Goal: Task Accomplishment & Management: Manage account settings

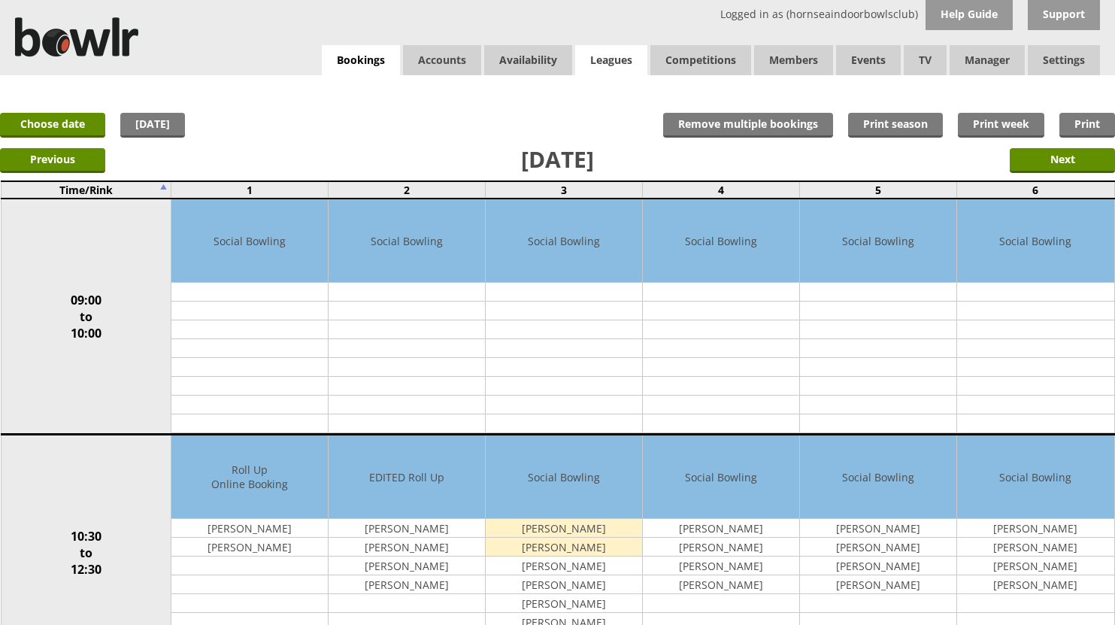
click at [599, 57] on link "Leagues" at bounding box center [611, 60] width 72 height 30
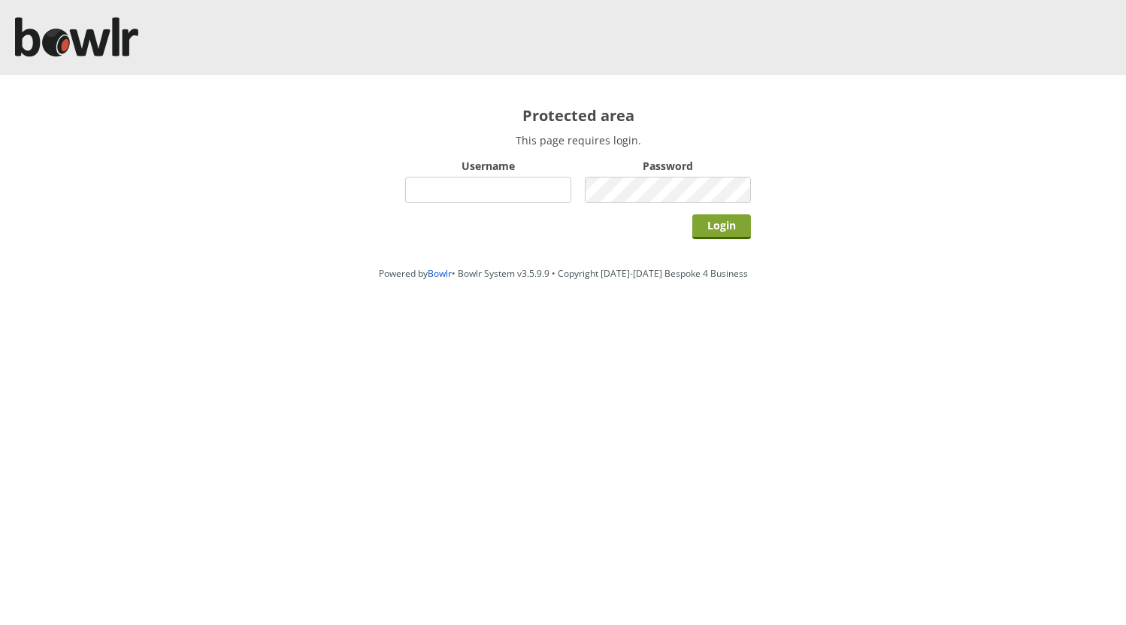
type input "hornseaindoorbowlsclub"
click at [716, 223] on input "Login" at bounding box center [721, 226] width 59 height 25
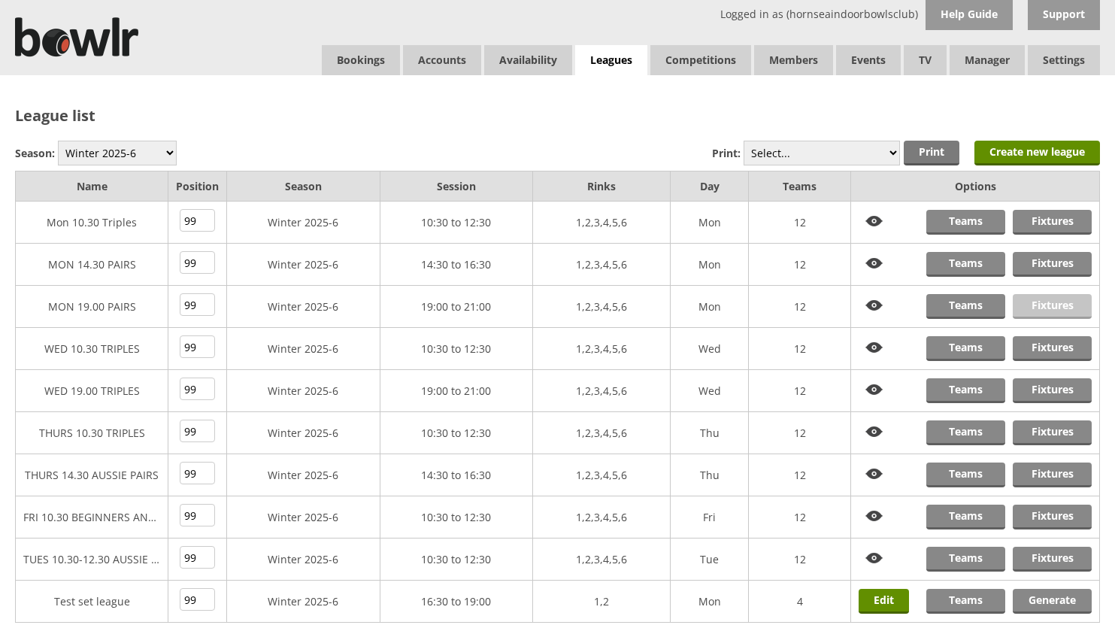
click at [1043, 304] on link "Fixtures" at bounding box center [1052, 306] width 79 height 25
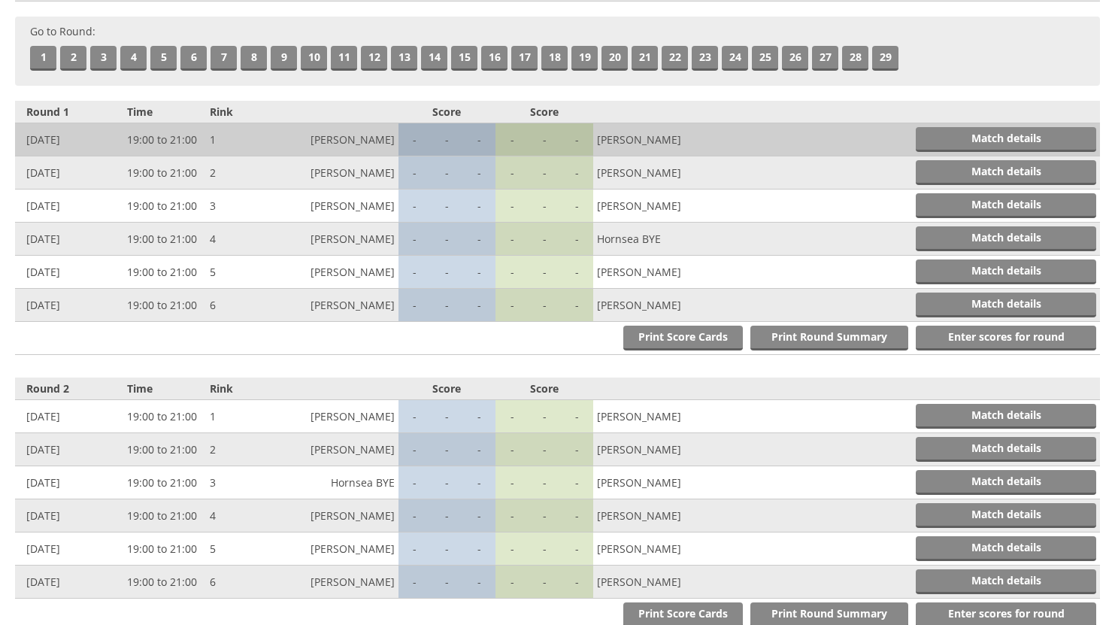
scroll to position [451, 0]
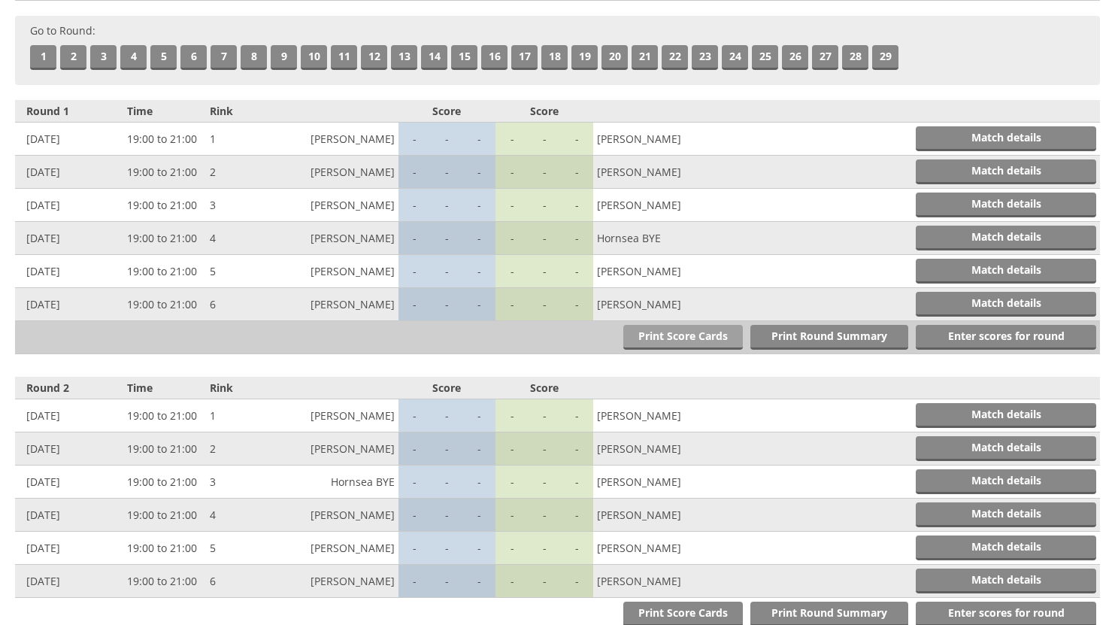
click at [695, 333] on link "Print Score Cards" at bounding box center [683, 337] width 120 height 25
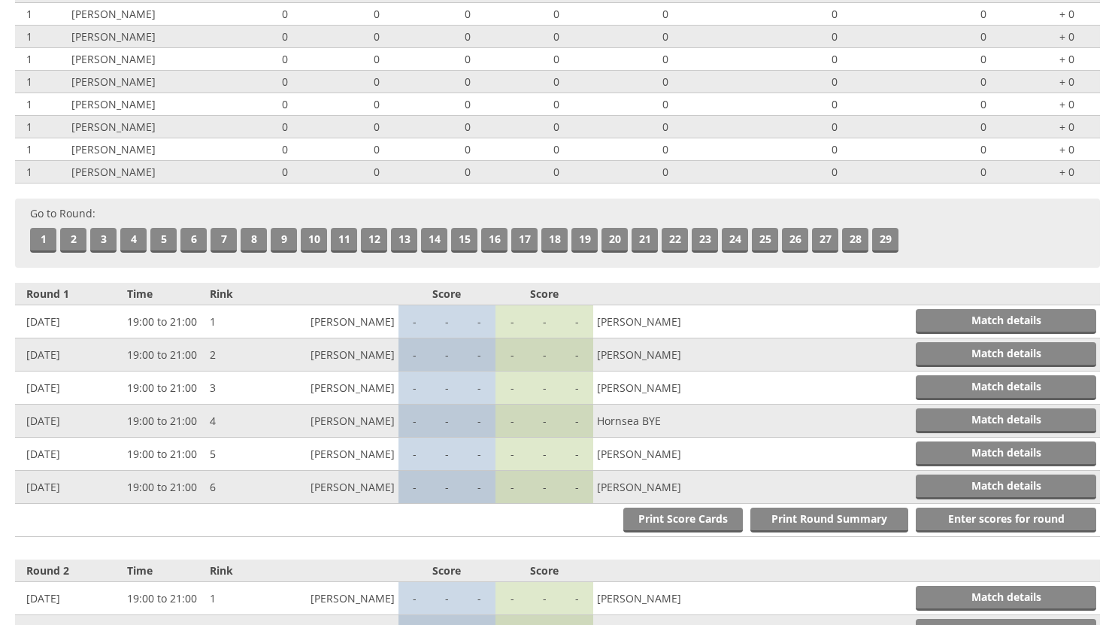
scroll to position [0, 0]
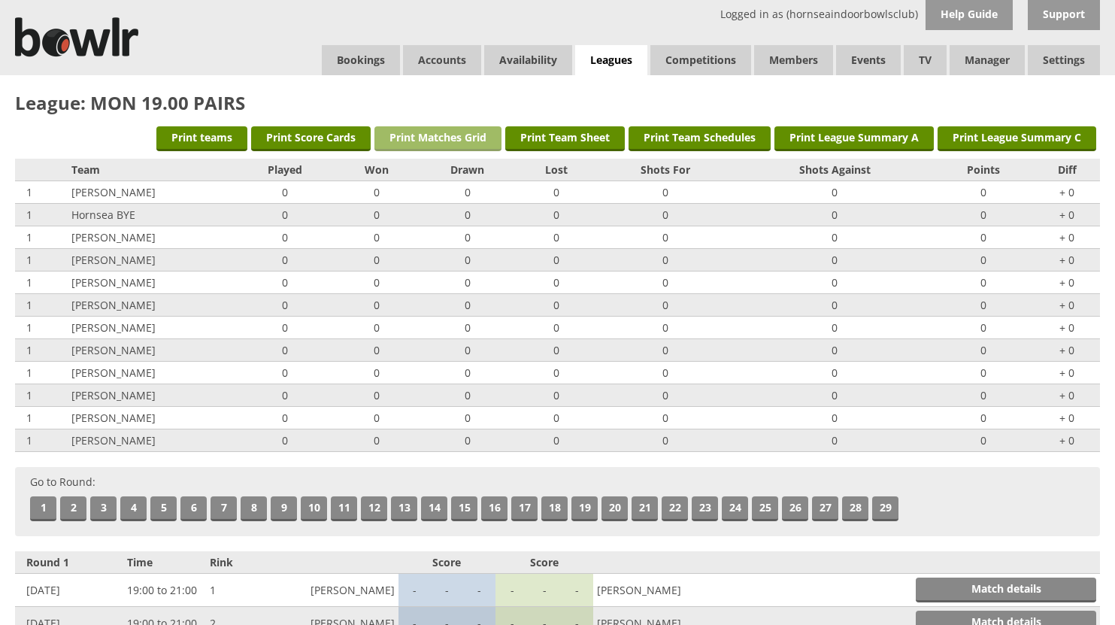
click at [447, 136] on link "Print Matches Grid" at bounding box center [437, 138] width 127 height 25
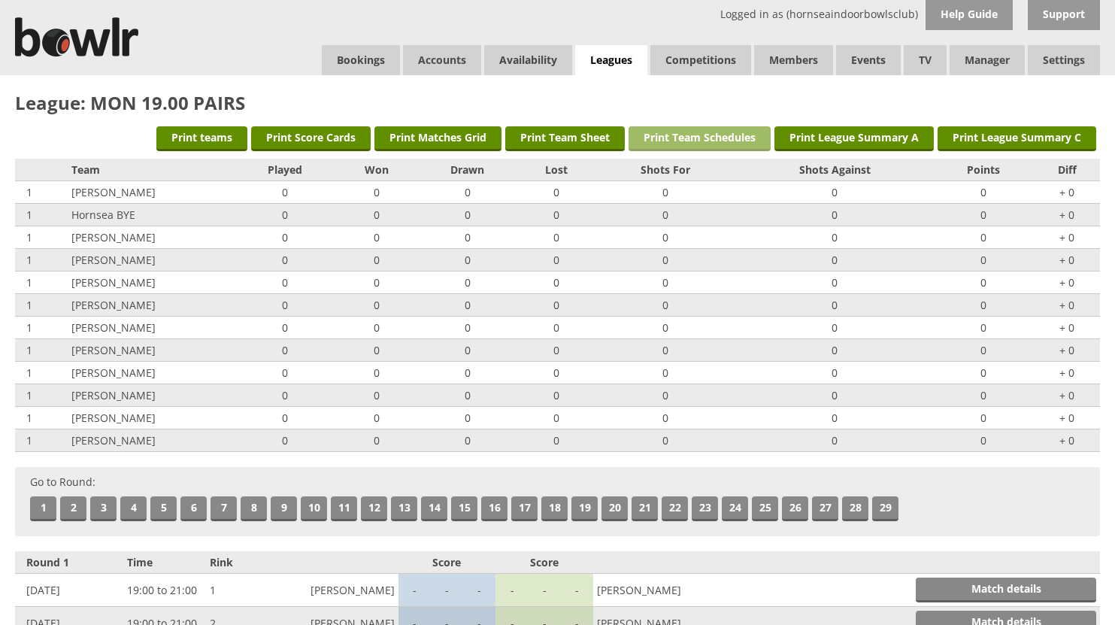
click at [704, 138] on link "Print Team Schedules" at bounding box center [699, 138] width 142 height 25
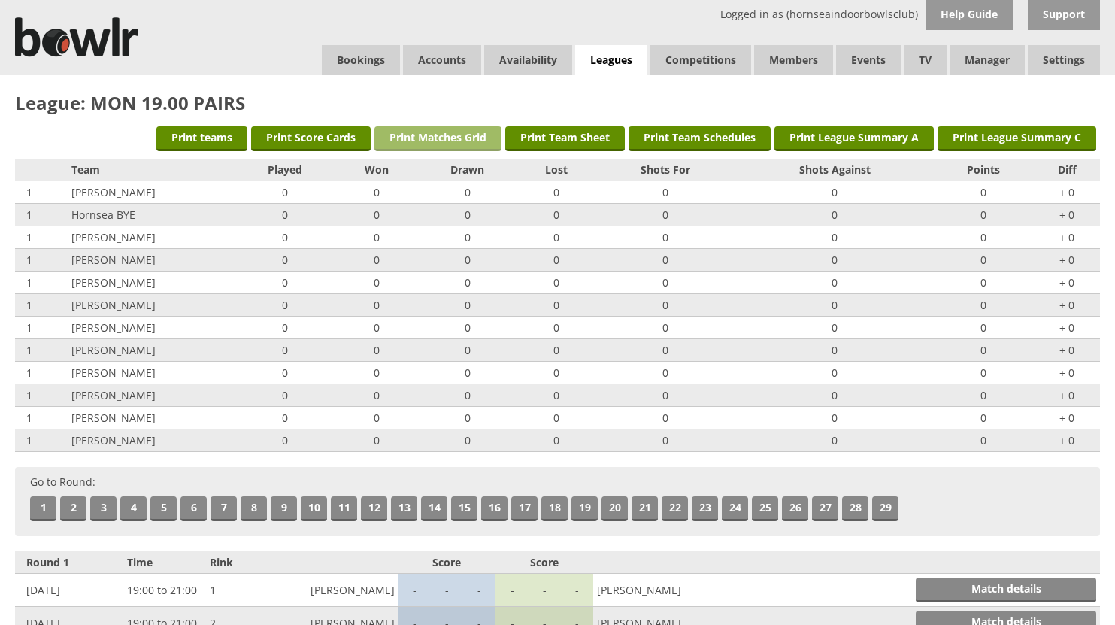
click at [441, 140] on link "Print Matches Grid" at bounding box center [437, 138] width 127 height 25
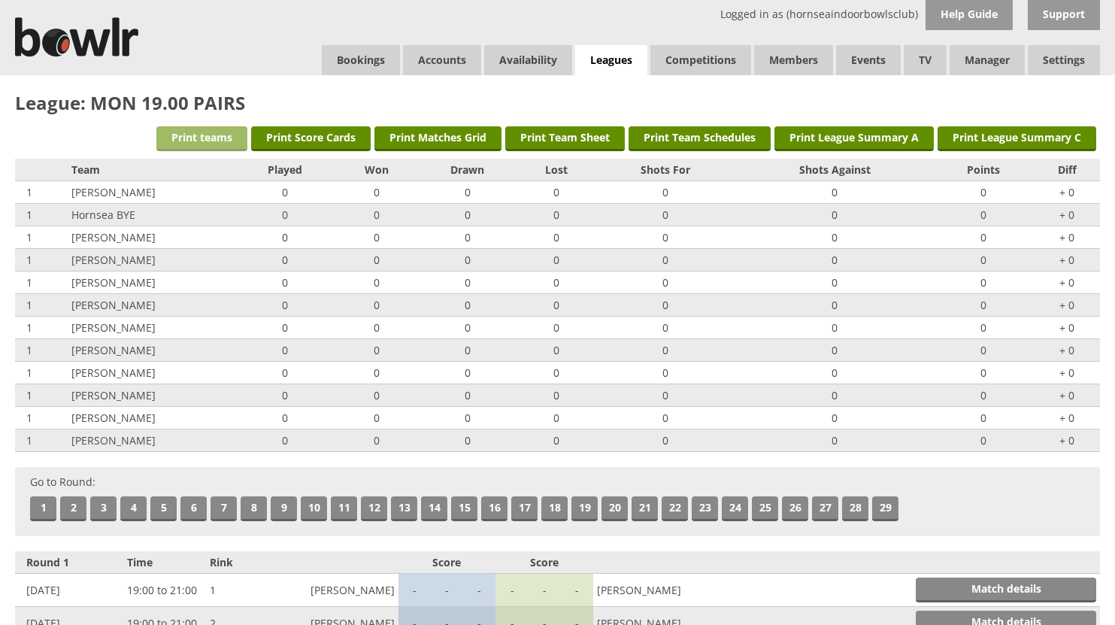
click at [186, 133] on link "Print teams" at bounding box center [201, 138] width 91 height 25
click at [610, 56] on link "Leagues" at bounding box center [611, 60] width 72 height 31
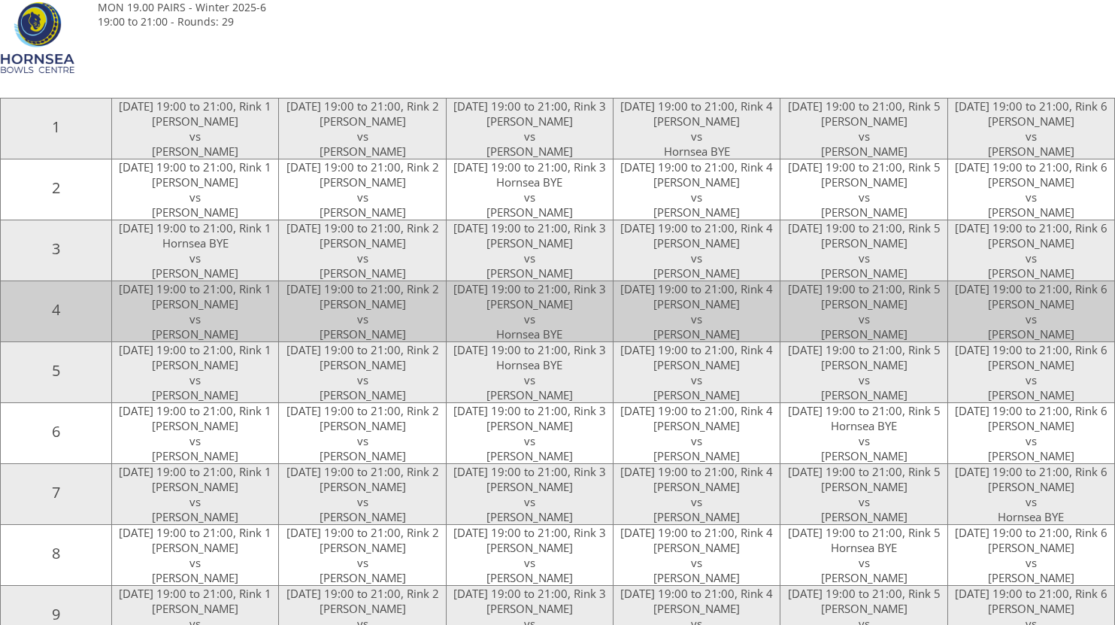
click at [843, 342] on td "29 Sep 2025, 19:00 to 21:00, Rink 5 Gary Haslam vs Jeremy Palmer" at bounding box center [863, 311] width 167 height 61
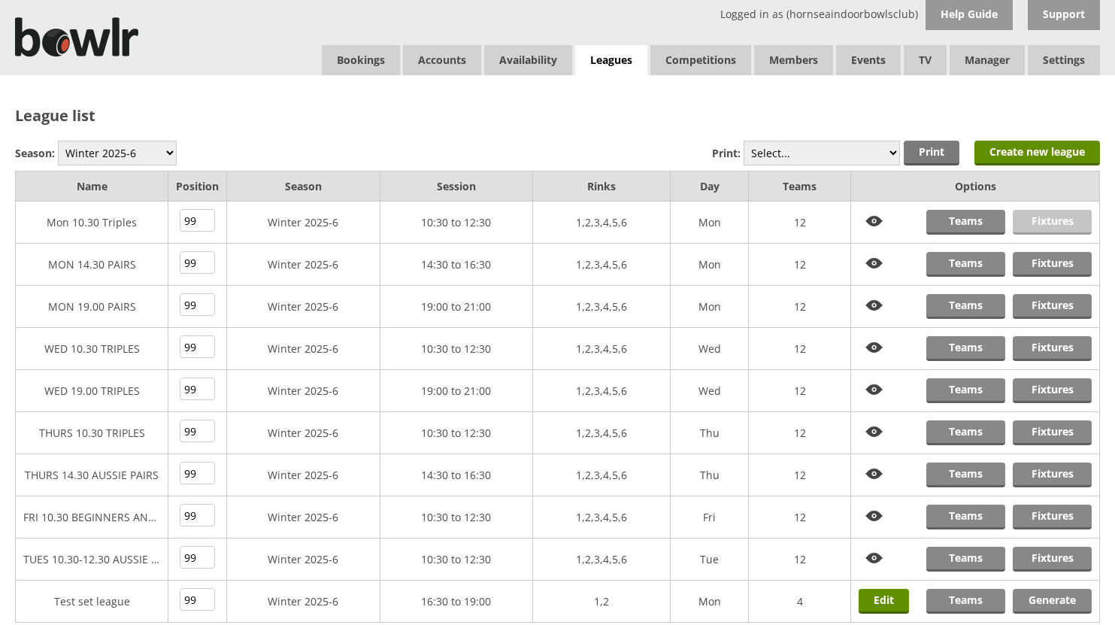
click at [1049, 219] on link "Fixtures" at bounding box center [1052, 222] width 79 height 25
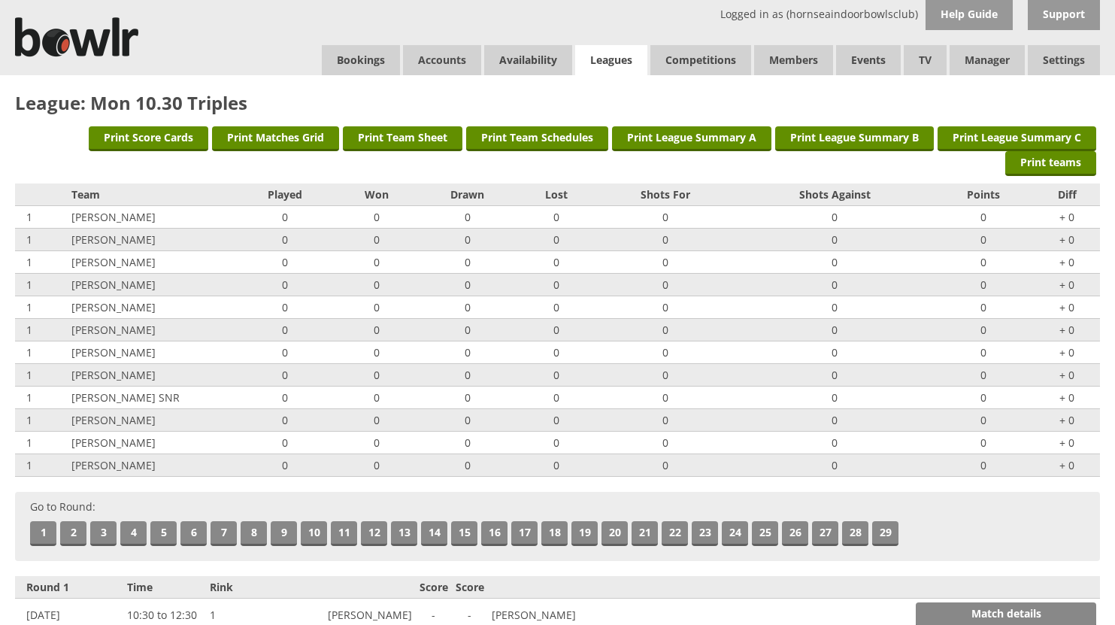
click at [619, 54] on link "Leagues" at bounding box center [611, 60] width 72 height 31
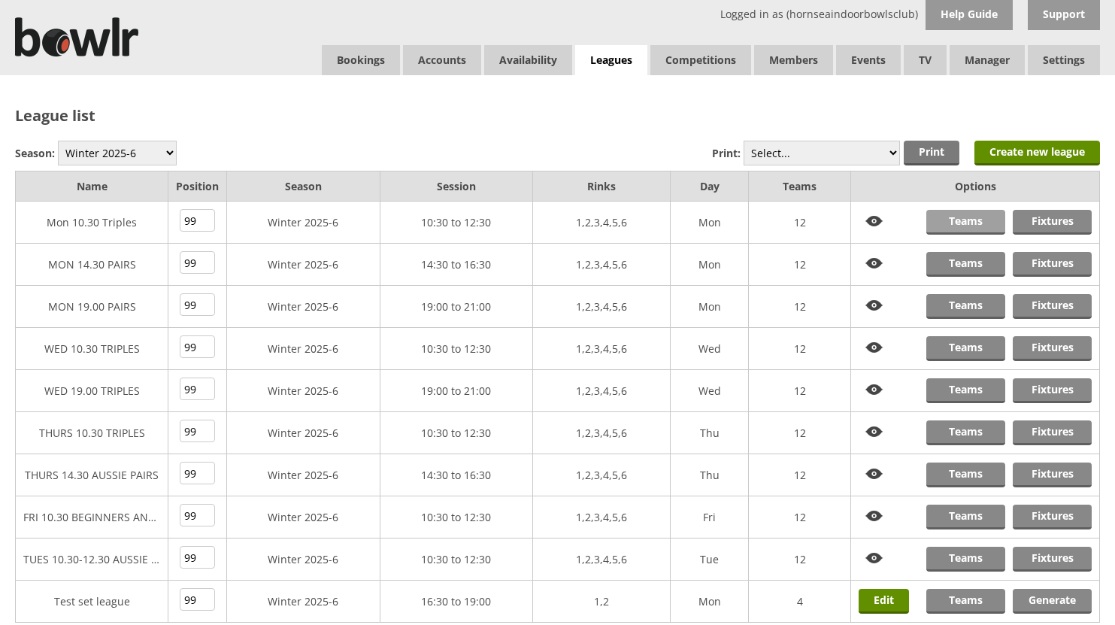
click at [979, 215] on link "Teams" at bounding box center [965, 222] width 79 height 25
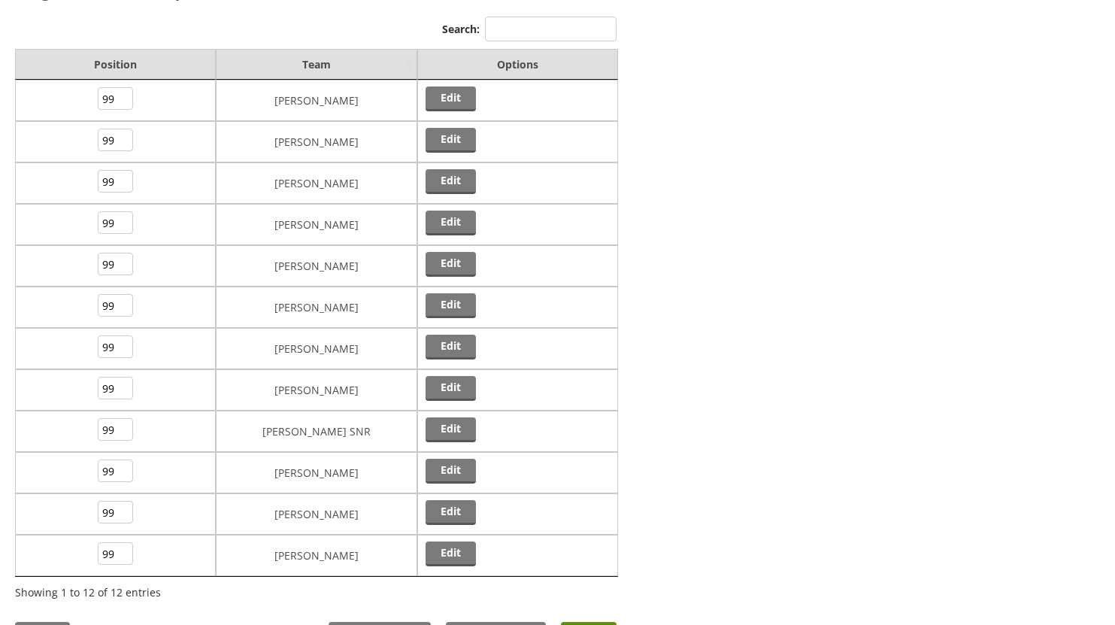
scroll to position [150, 0]
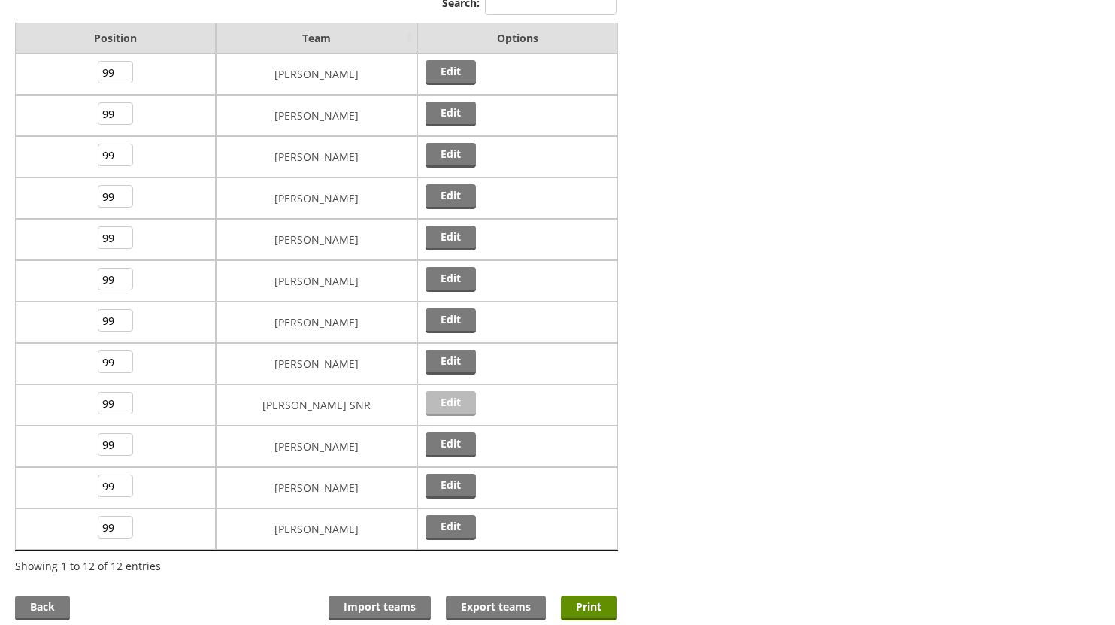
click at [444, 404] on link "Edit" at bounding box center [450, 403] width 50 height 25
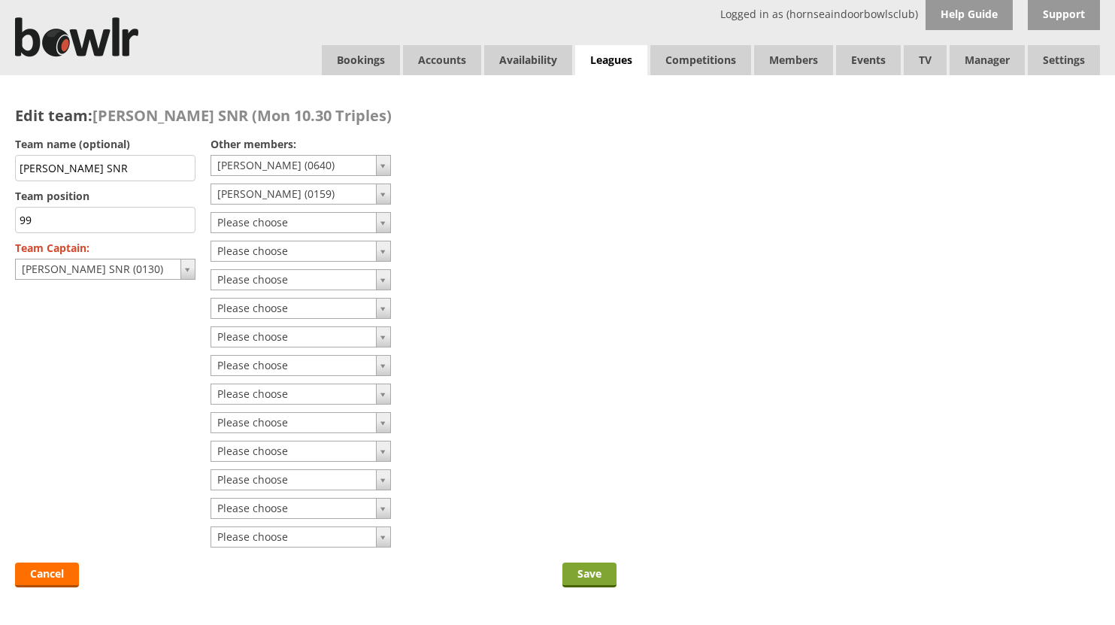
click at [577, 569] on input "Save" at bounding box center [589, 574] width 54 height 25
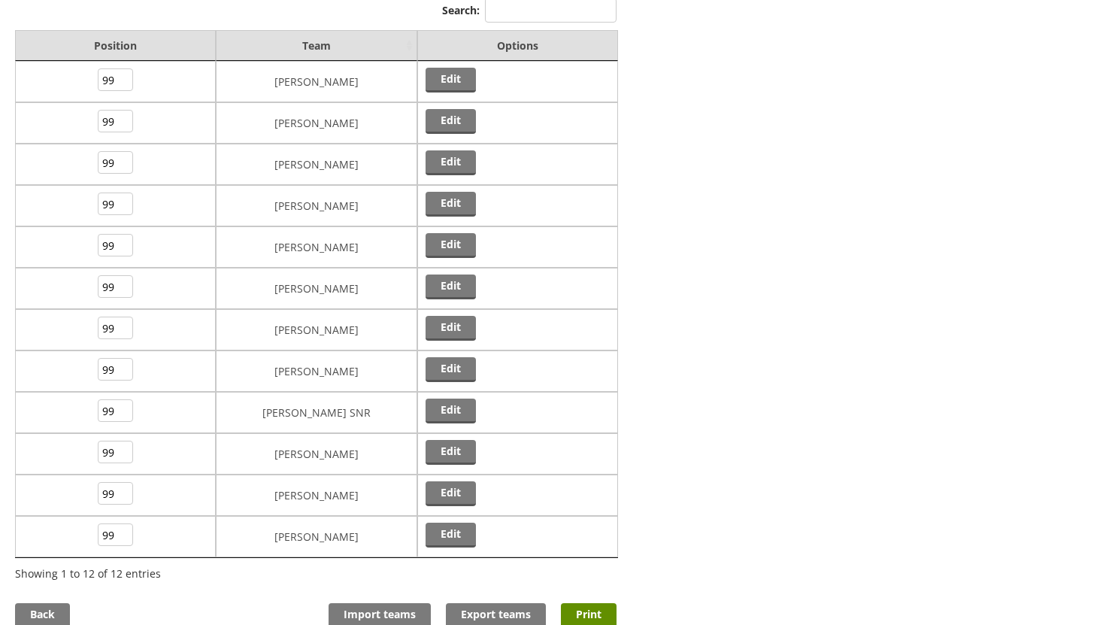
scroll to position [226, 0]
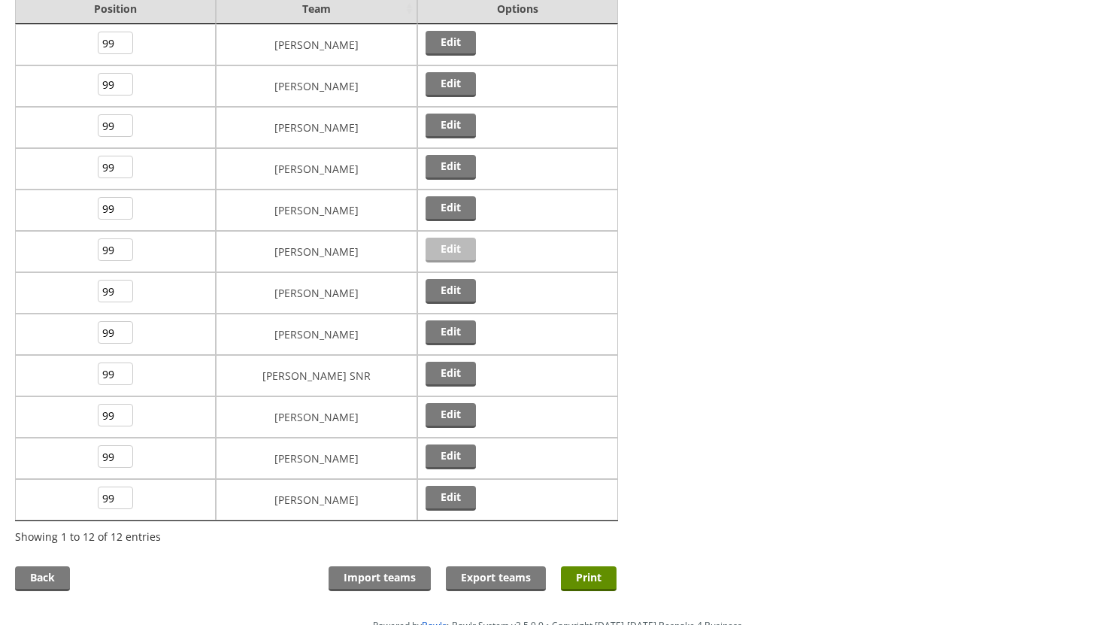
click at [453, 248] on link "Edit" at bounding box center [450, 250] width 50 height 25
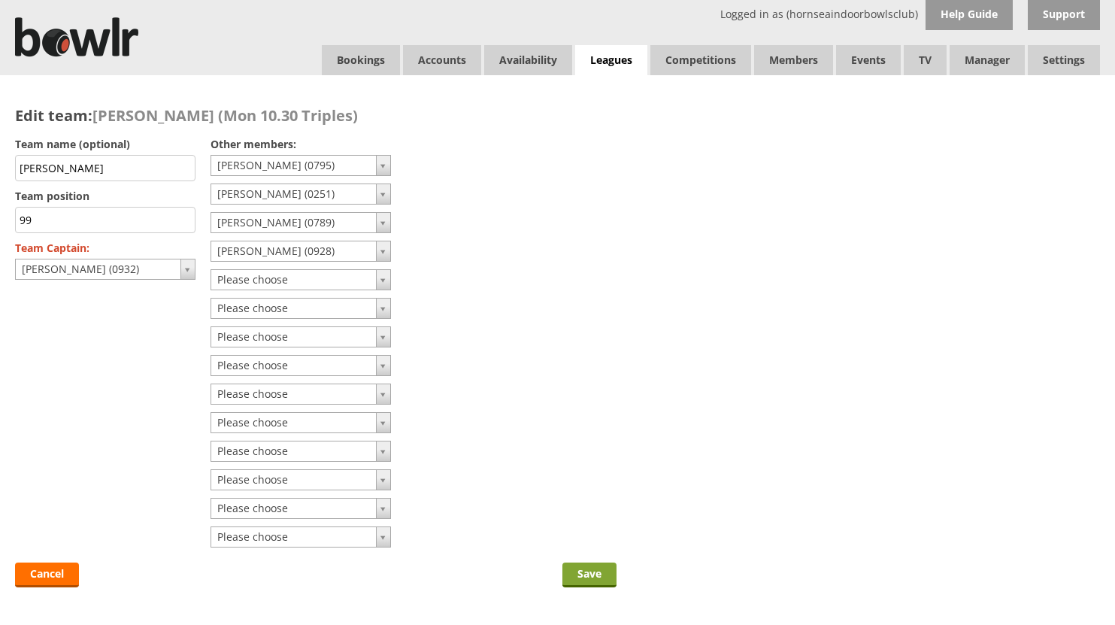
click at [581, 572] on input "Save" at bounding box center [589, 574] width 54 height 25
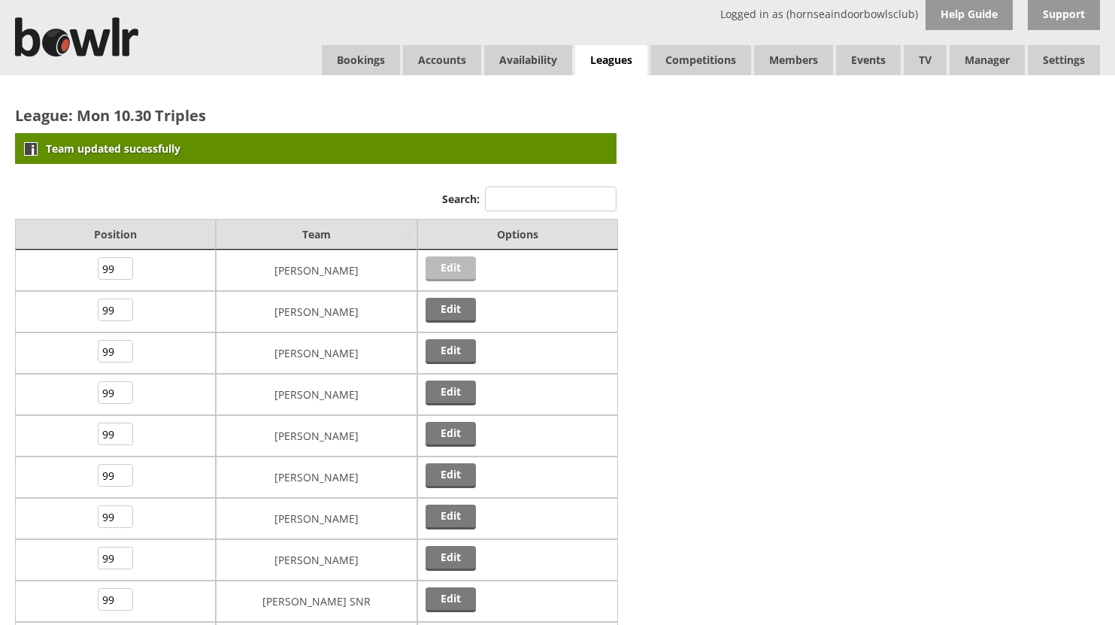
click at [449, 268] on link "Edit" at bounding box center [450, 268] width 50 height 25
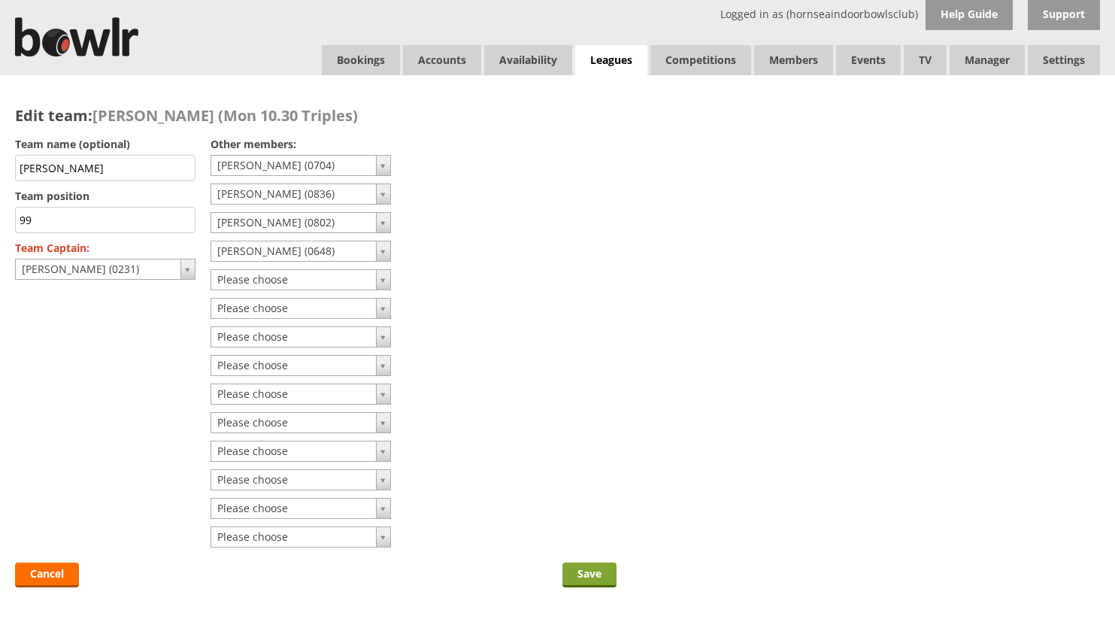
click at [586, 571] on input "Save" at bounding box center [589, 574] width 54 height 25
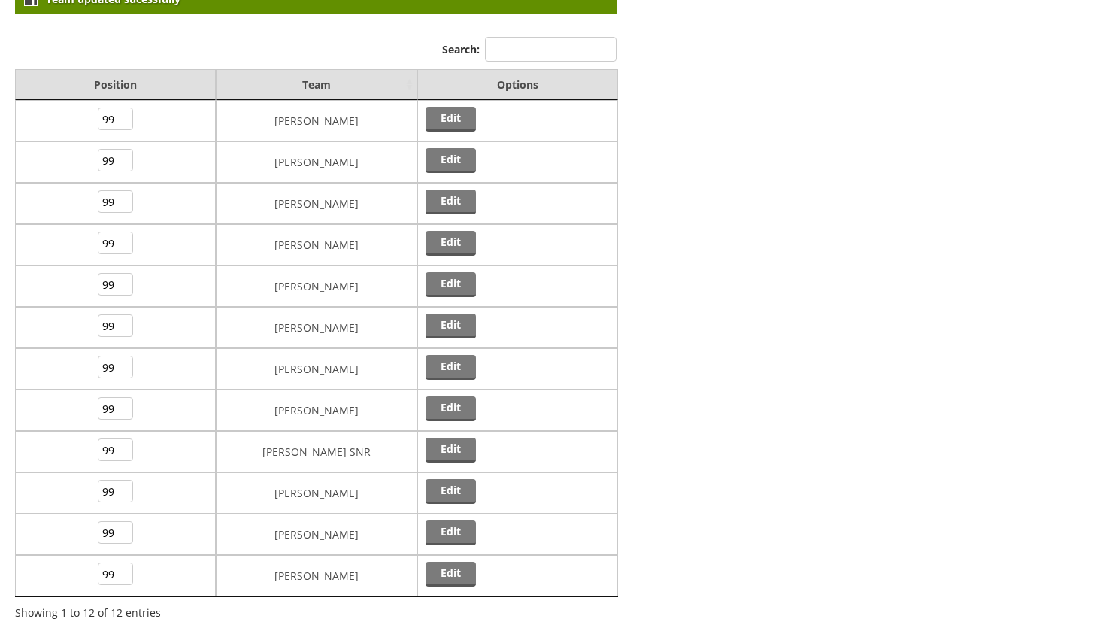
scroll to position [150, 0]
click at [439, 362] on link "Edit" at bounding box center [450, 366] width 50 height 25
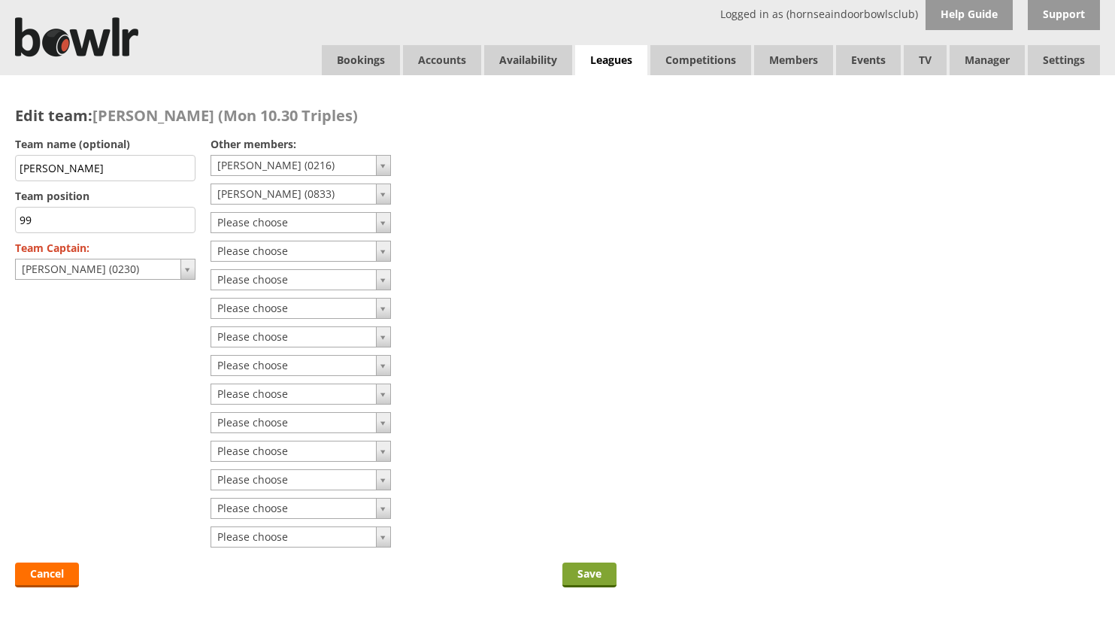
click at [580, 571] on input "Save" at bounding box center [589, 574] width 54 height 25
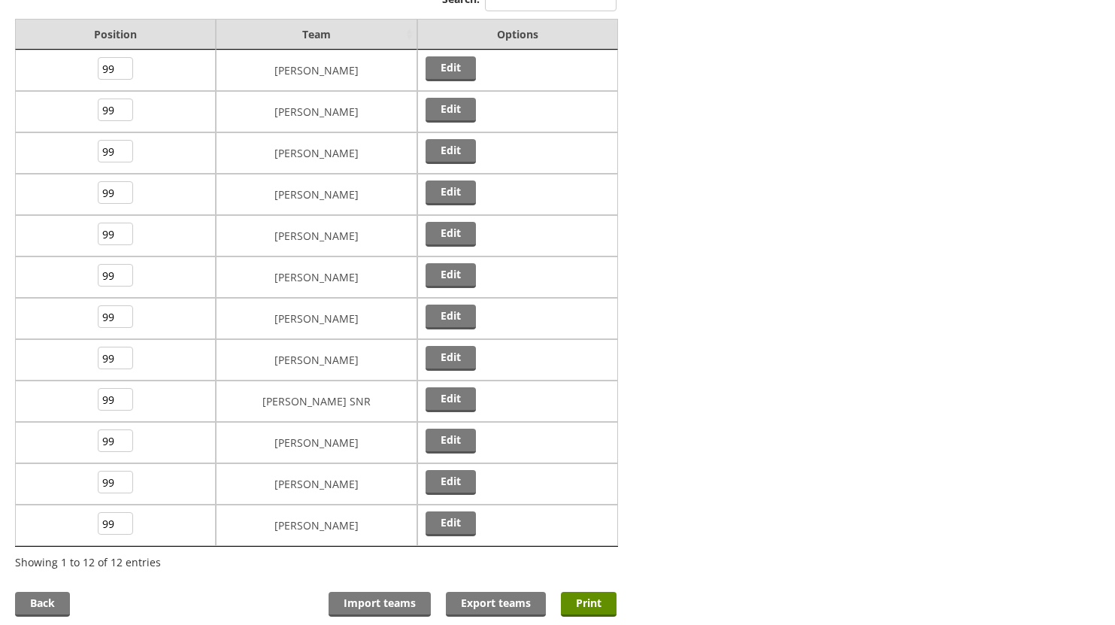
scroll to position [226, 0]
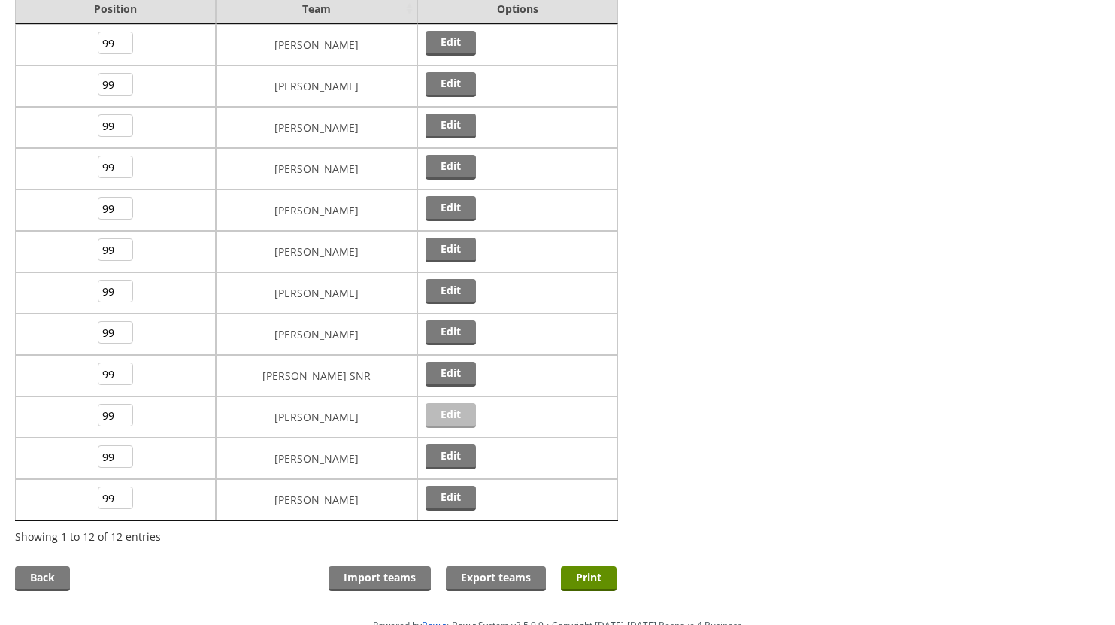
click at [435, 413] on link "Edit" at bounding box center [450, 415] width 50 height 25
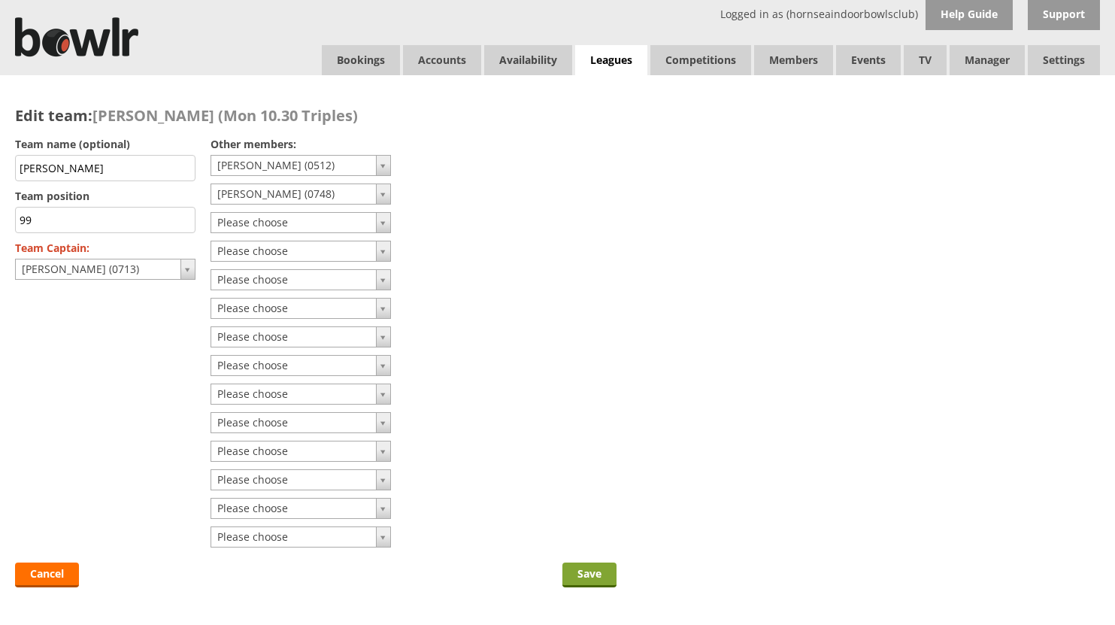
click at [586, 570] on input "Save" at bounding box center [589, 574] width 54 height 25
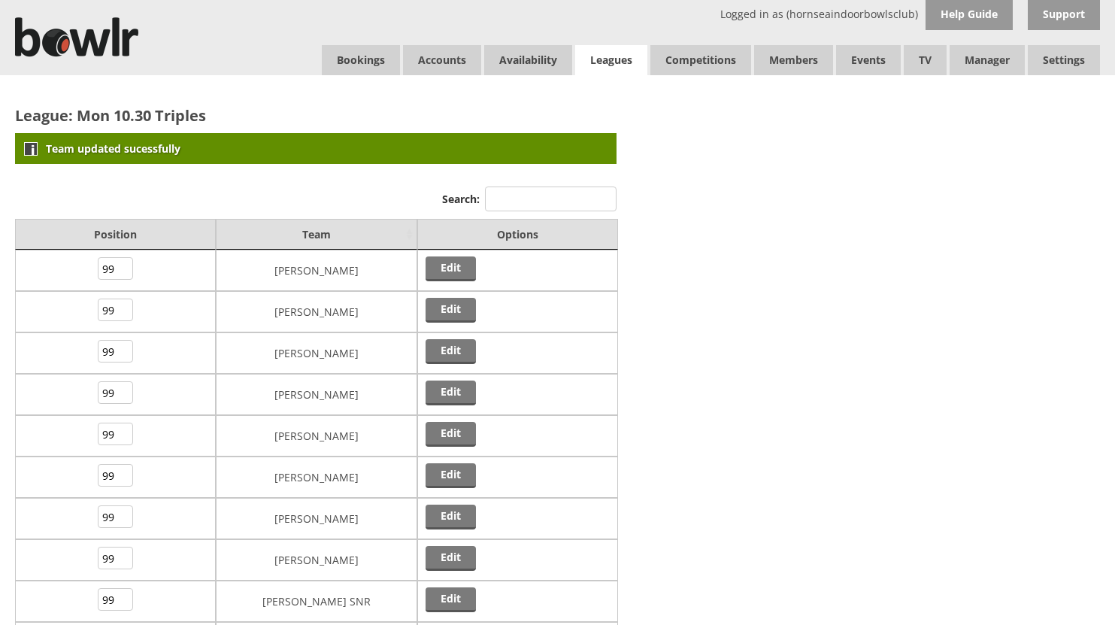
click at [594, 59] on link "Leagues" at bounding box center [611, 60] width 72 height 31
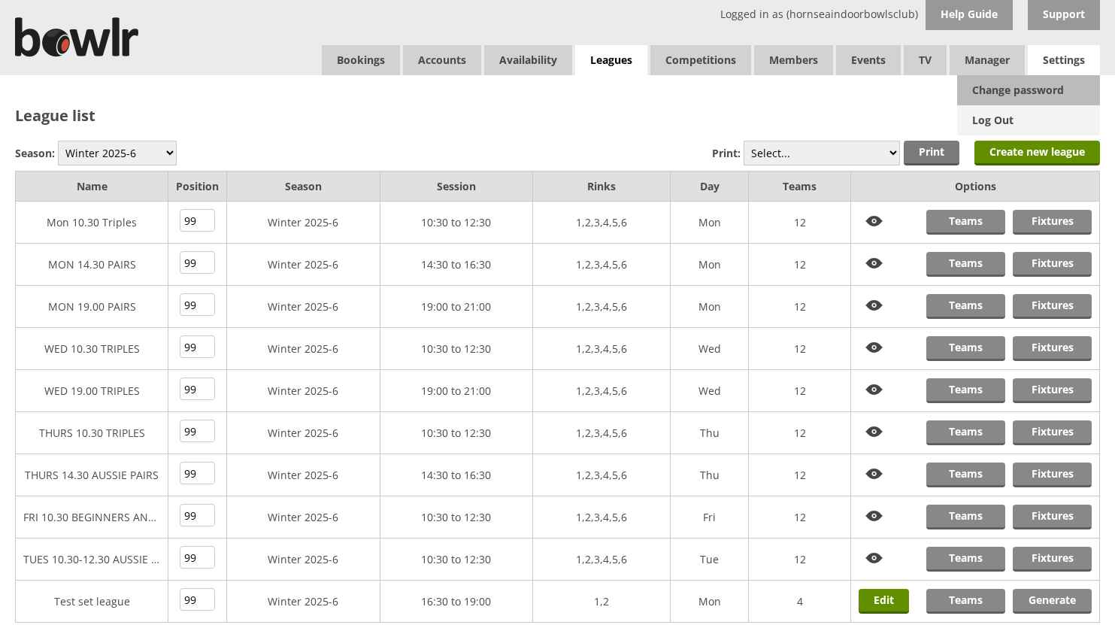
click at [998, 117] on link "Log Out" at bounding box center [1028, 120] width 143 height 30
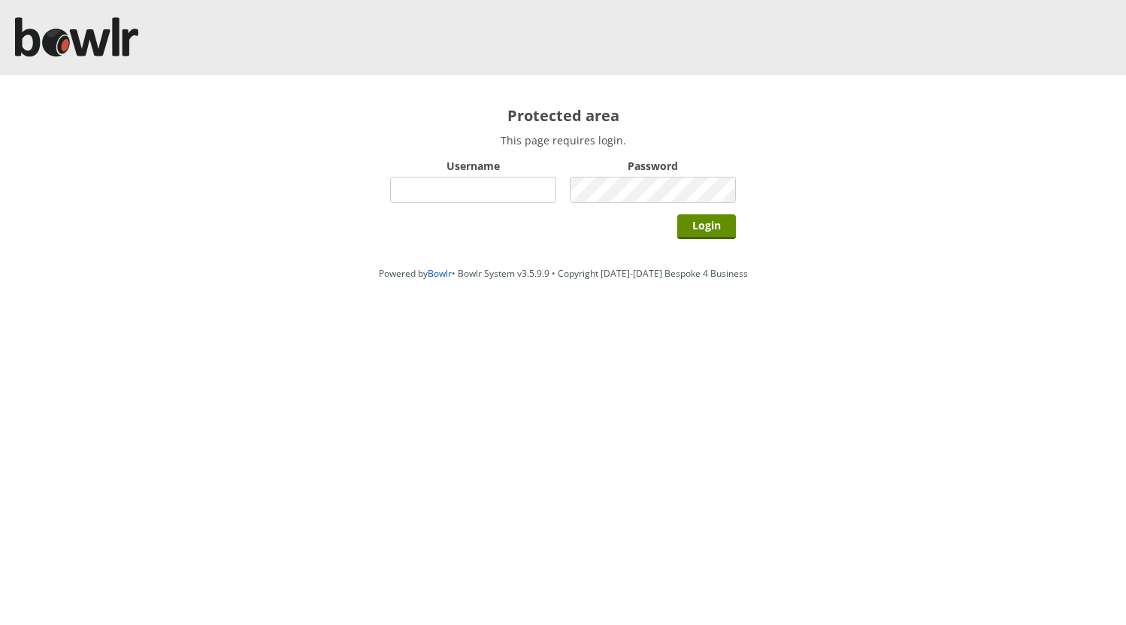
type input "hornseaindoorbowlsclub"
